Goal: Feedback & Contribution: Contribute content

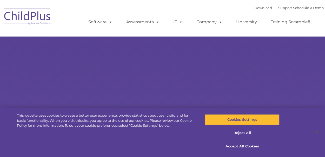
select select "MEDIUM"
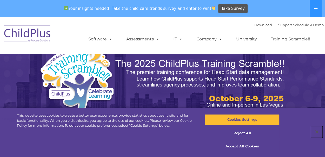
click at [317, 131] on button "Close" at bounding box center [316, 131] width 11 height 11
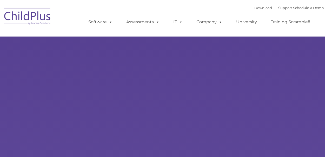
type input ""
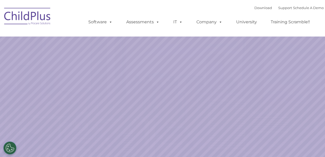
select select "MEDIUM"
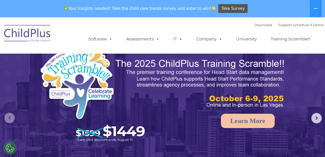
click at [11, 119] on rs-arrow at bounding box center [9, 118] width 10 height 10
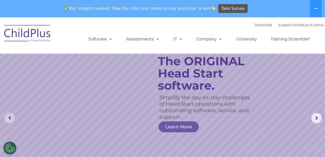
click at [11, 119] on rs-arrow at bounding box center [9, 118] width 10 height 10
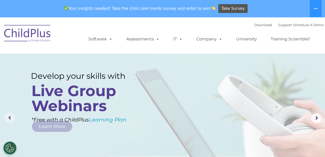
click at [11, 119] on rs-arrow at bounding box center [9, 118] width 10 height 10
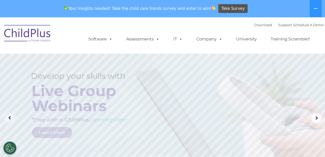
click at [11, 119] on rs-arrow at bounding box center [9, 118] width 10 height 10
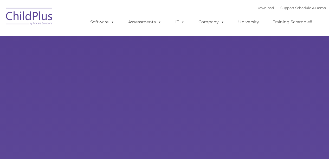
type input ""
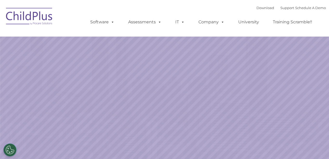
select select "MEDIUM"
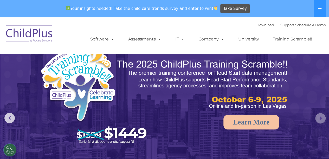
click at [322, 120] on rs-arrow at bounding box center [320, 118] width 10 height 10
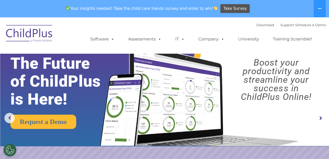
click at [322, 120] on rs-arrow at bounding box center [320, 118] width 10 height 10
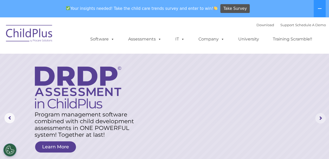
click at [322, 120] on rs-arrow at bounding box center [320, 118] width 10 height 10
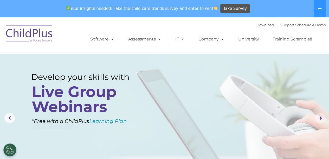
click at [322, 120] on rs-arrow at bounding box center [320, 118] width 10 height 10
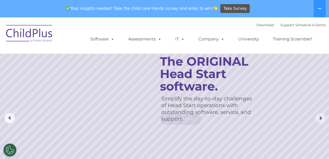
click at [322, 120] on rs-arrow at bounding box center [320, 118] width 10 height 10
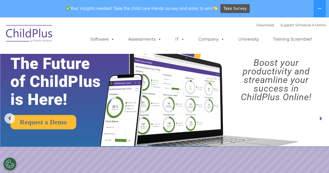
click at [169, 13] on span "Your insights needed! Take the child care trends survey and enter to win!" at bounding box center [142, 8] width 156 height 10
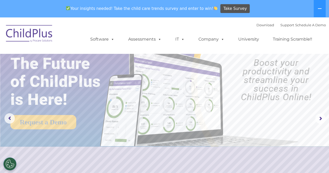
click at [169, 13] on span "Your insights needed! Take the child care trends survey and enter to win!" at bounding box center [142, 8] width 156 height 10
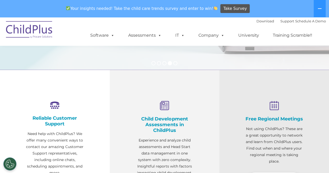
scroll to position [157, 0]
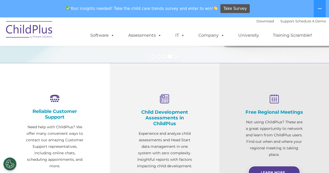
click at [169, 13] on span "Your insights needed! Take the child care trends survey and enter to win!" at bounding box center [142, 8] width 156 height 10
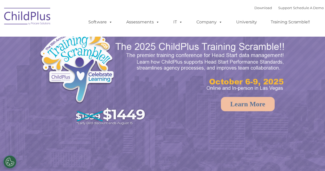
select select "MEDIUM"
